Goal: Task Accomplishment & Management: Manage account settings

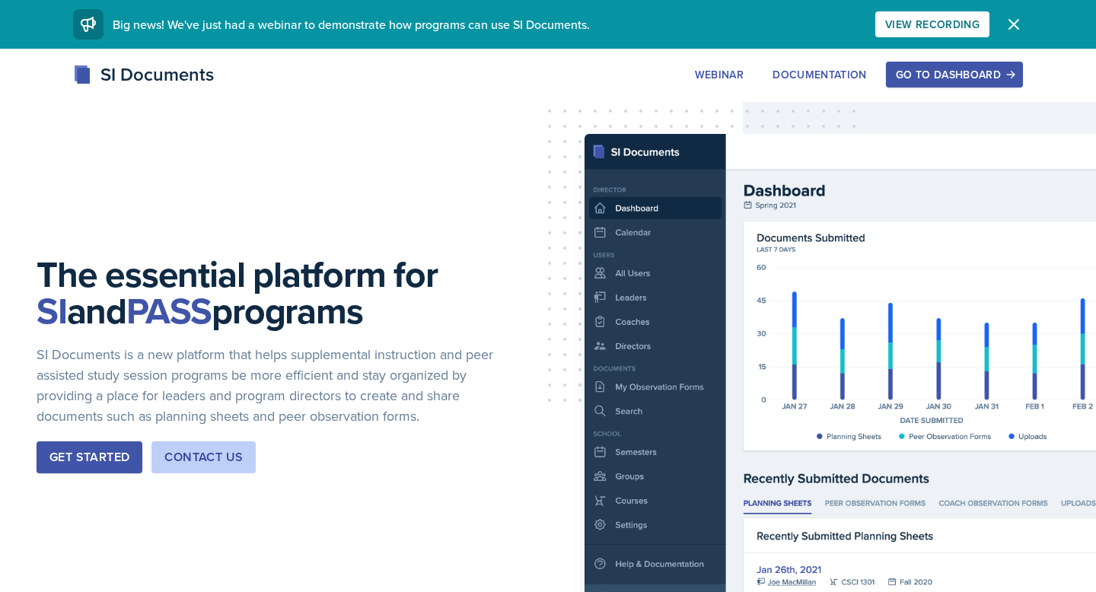
click at [546, 77] on div "Go to Dashboard" at bounding box center [954, 74] width 117 height 12
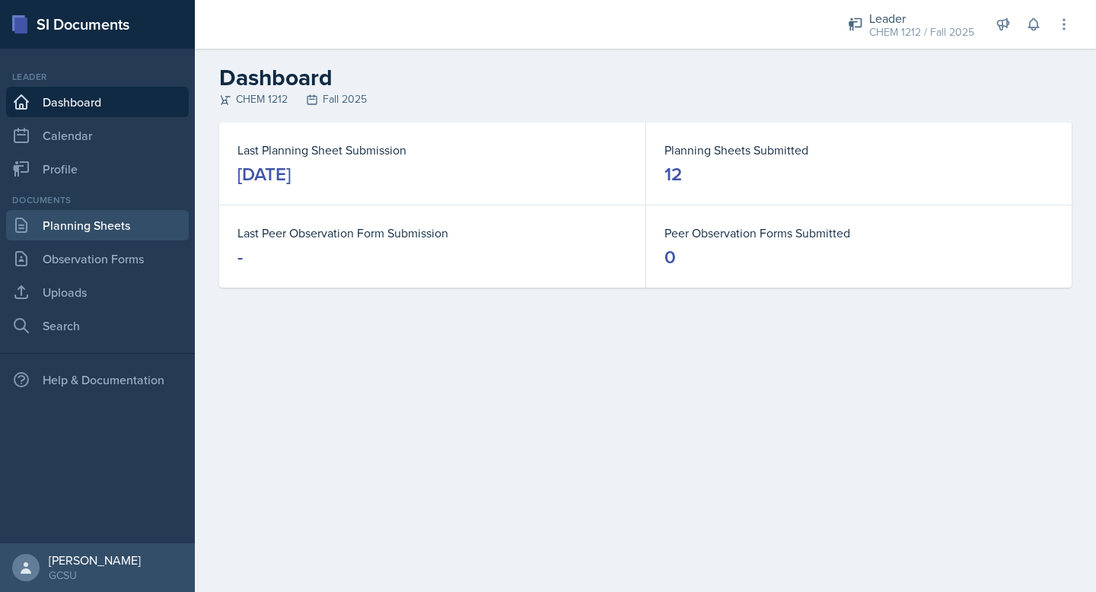
click at [94, 232] on link "Planning Sheets" at bounding box center [97, 225] width 183 height 30
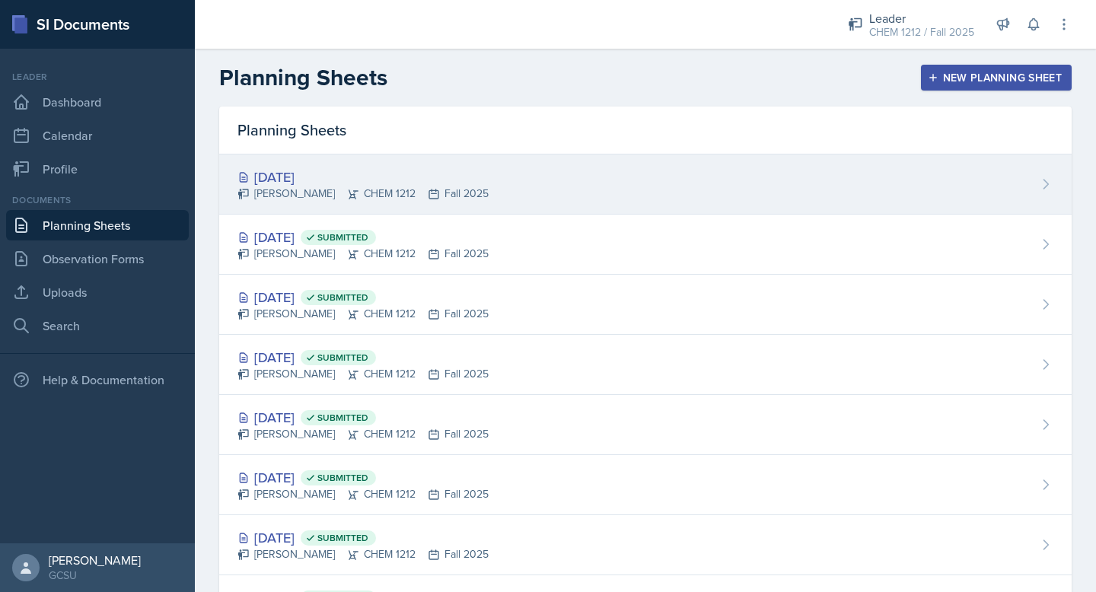
click at [411, 174] on div "[DATE]" at bounding box center [362, 177] width 251 height 21
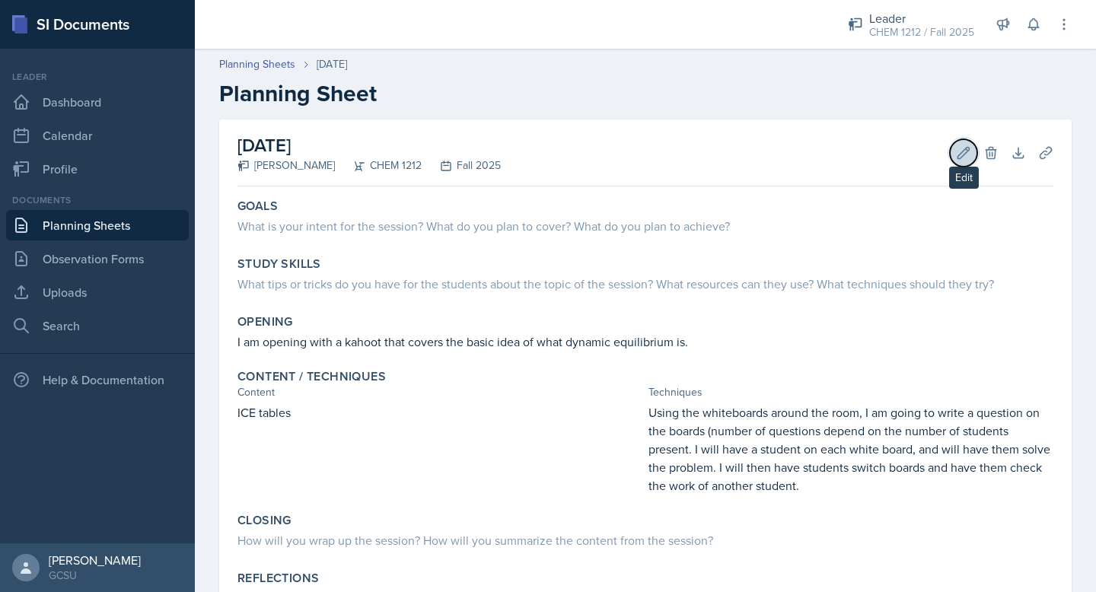
click at [546, 151] on button "Edit" at bounding box center [963, 152] width 27 height 27
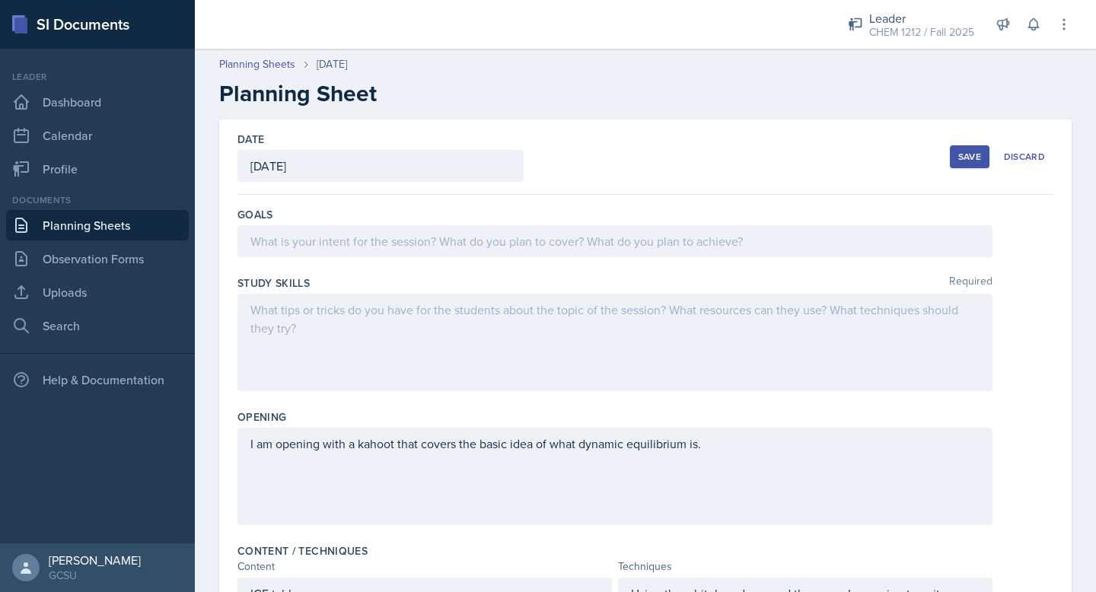
click at [479, 238] on div at bounding box center [614, 241] width 755 height 32
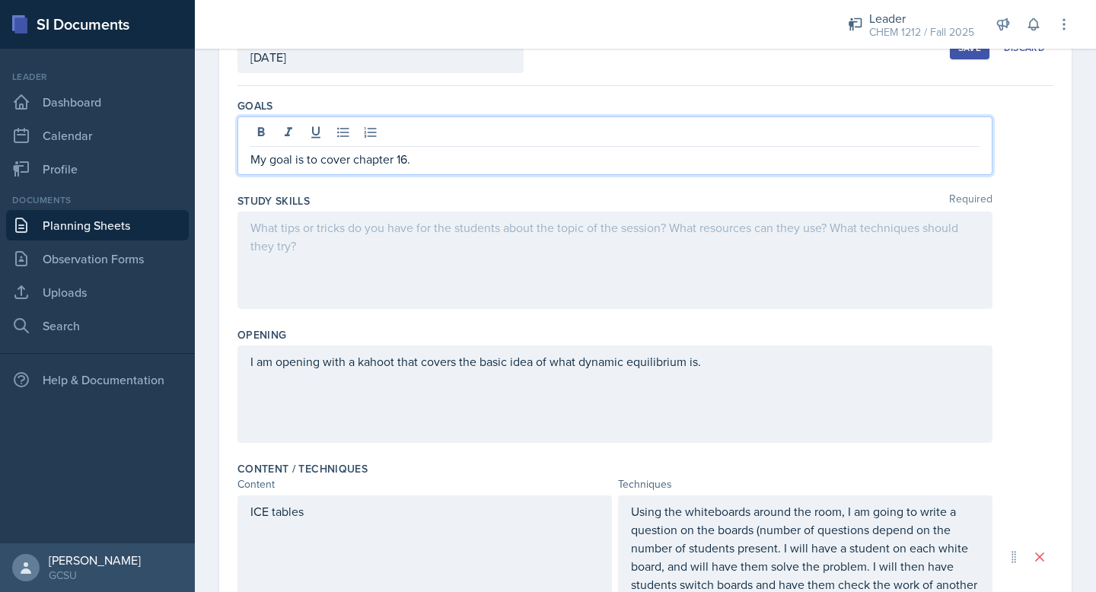
scroll to position [111, 0]
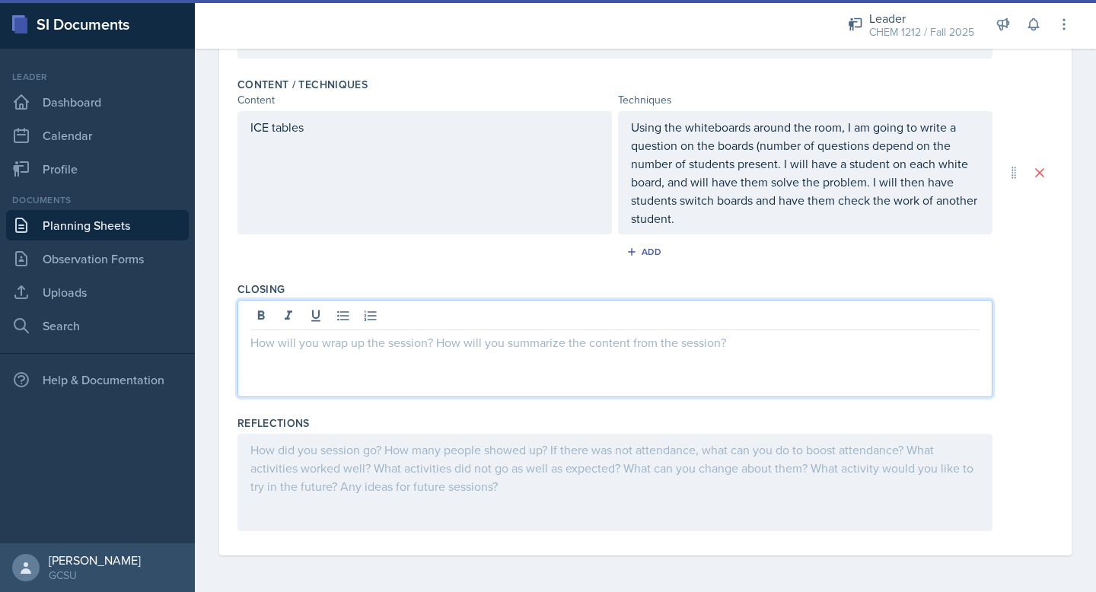
click at [382, 315] on div at bounding box center [614, 348] width 755 height 97
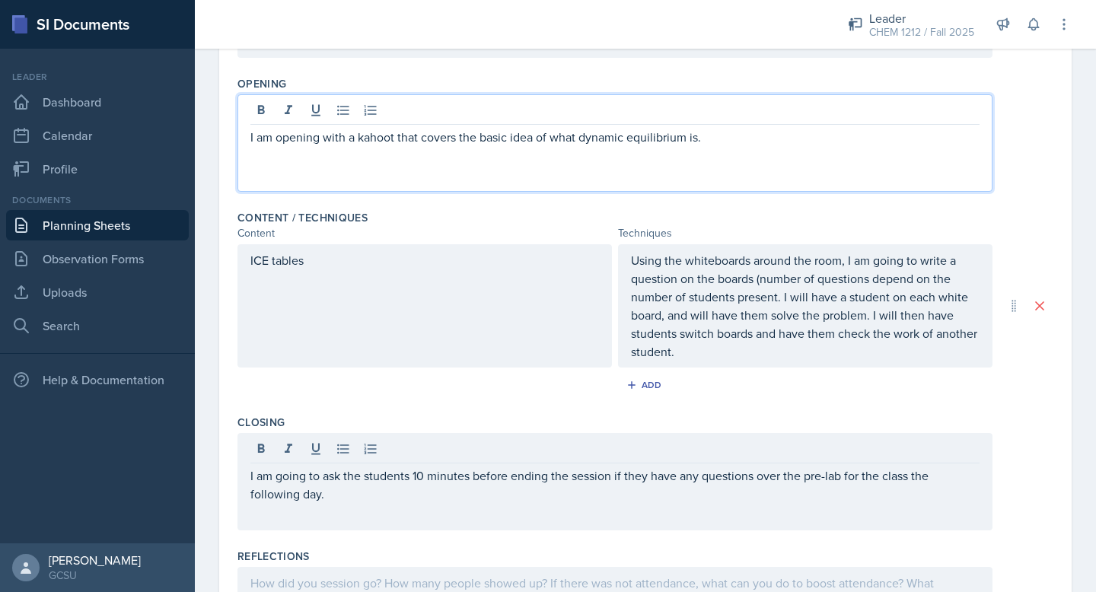
scroll to position [360, 0]
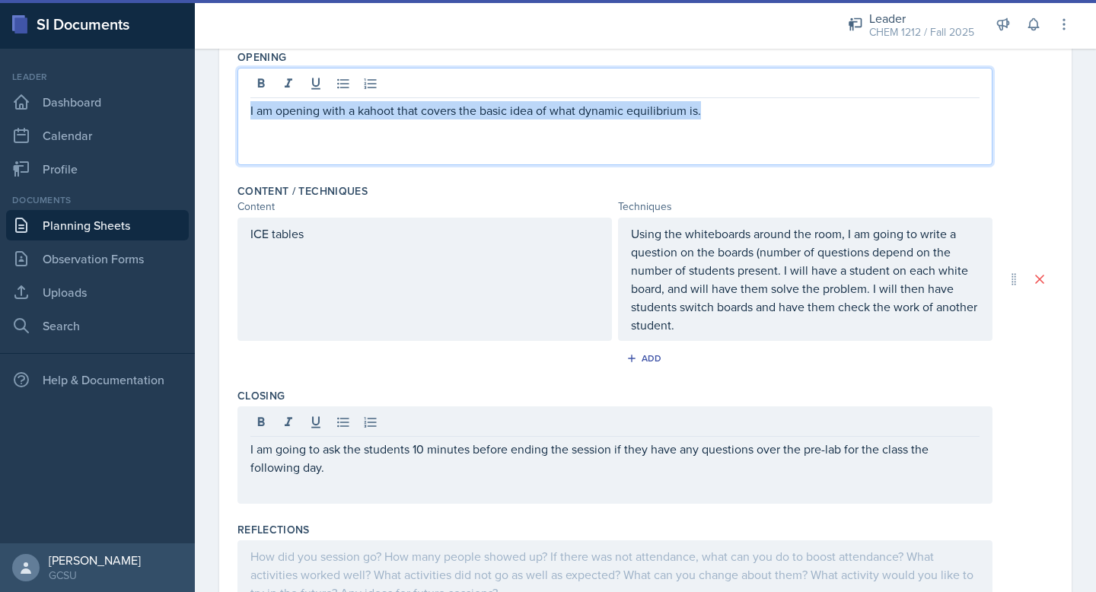
drag, startPoint x: 782, startPoint y: 113, endPoint x: 209, endPoint y: 97, distance: 572.5
click at [209, 98] on div "Date [DATE] [DATE] 28 29 30 1 2 3 4 5 6 7 8 9 10 11 12 13 14 15 16 17 18 19 20 …" at bounding box center [645, 229] width 901 height 939
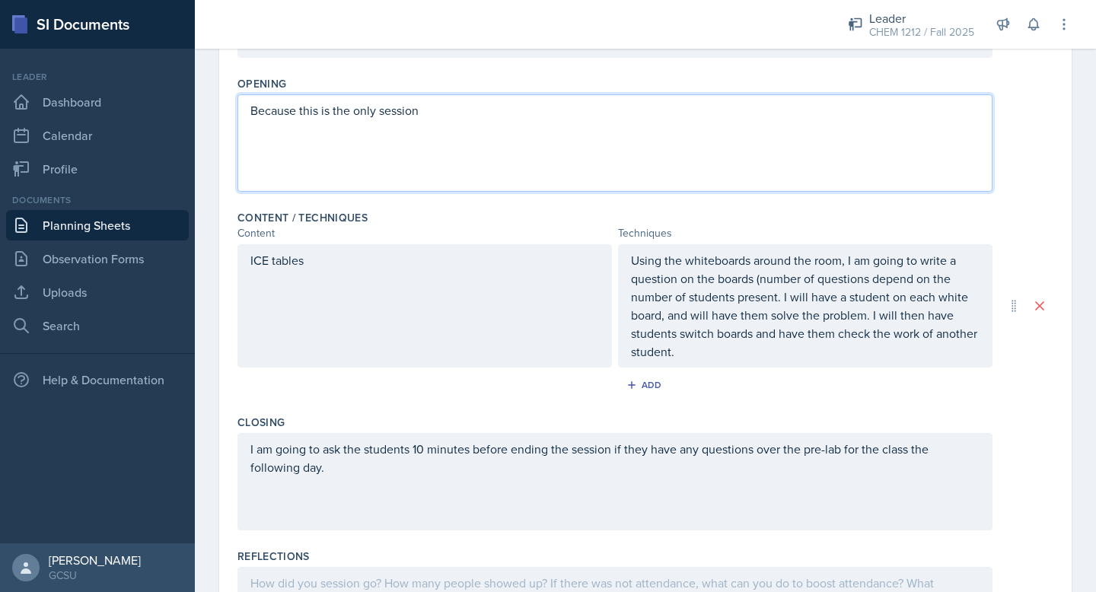
drag, startPoint x: 435, startPoint y: 117, endPoint x: 193, endPoint y: 106, distance: 242.3
click at [193, 108] on div "SI Documents Leader Dashboard Calendar Profile Documents Planning Sheets Observ…" at bounding box center [548, 296] width 1096 height 592
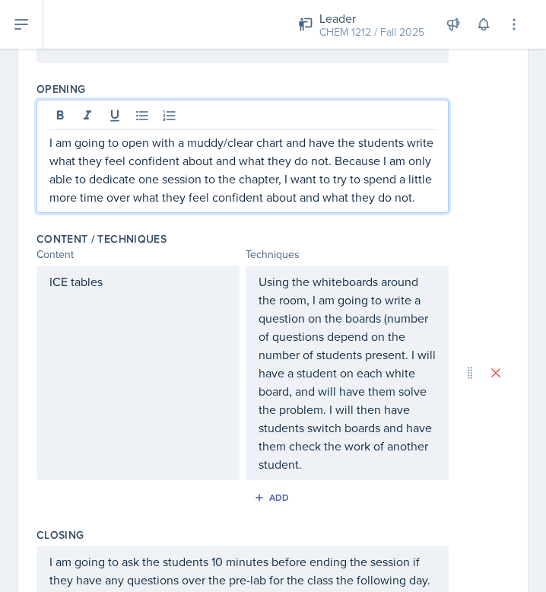
scroll to position [267, 0]
